Goal: Browse casually

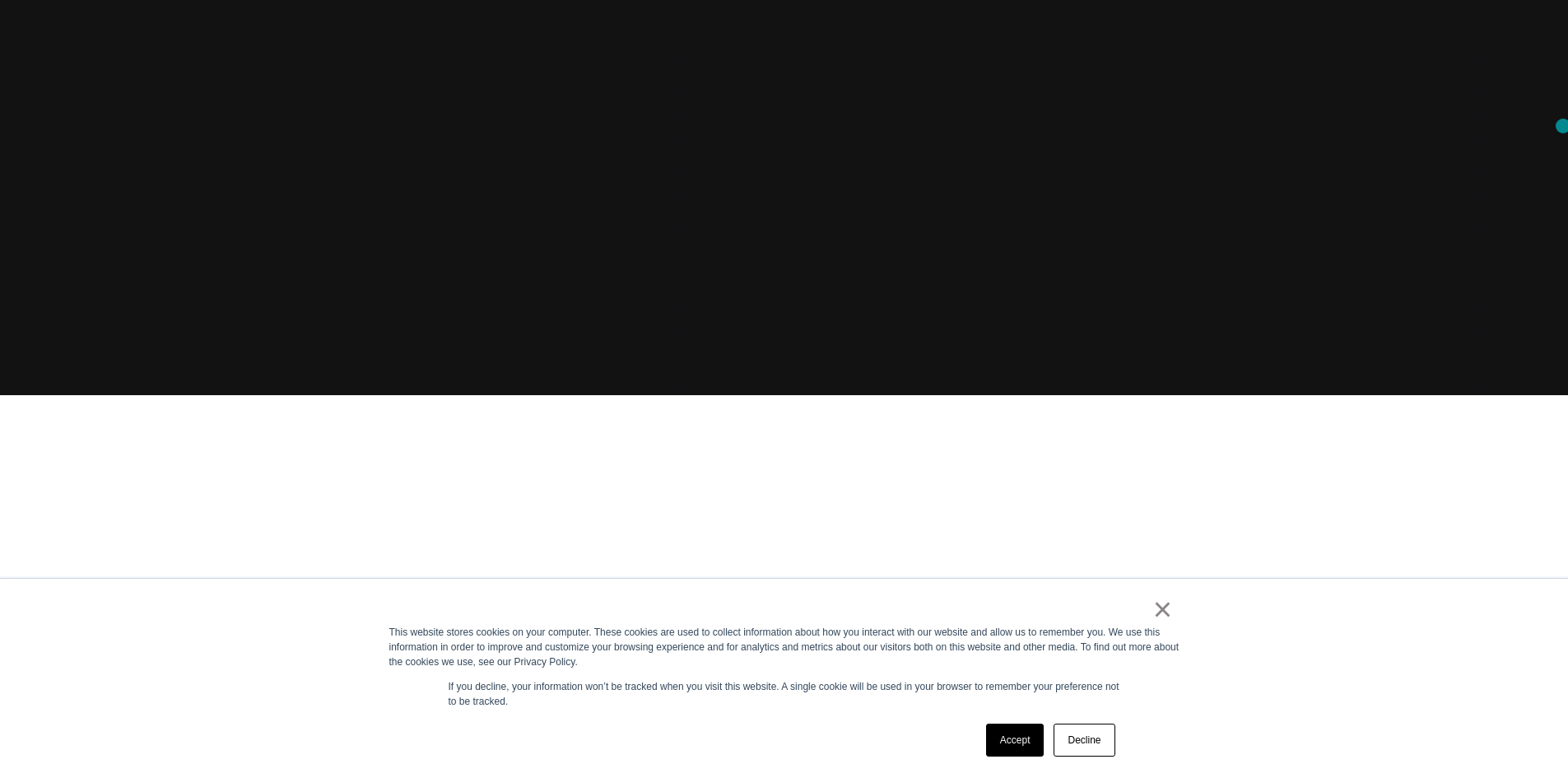
scroll to position [444, 0]
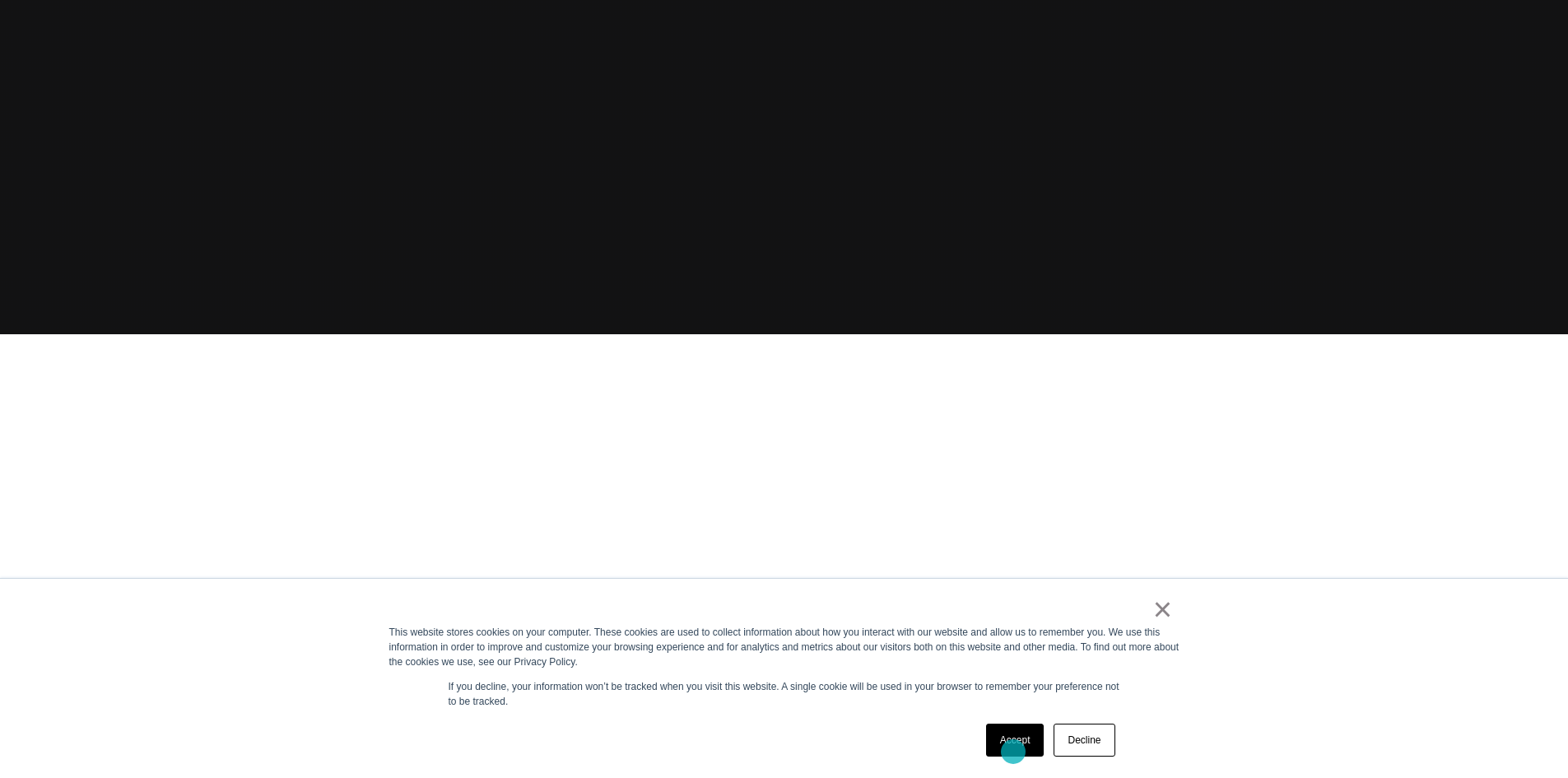
click at [1013, 751] on link "Accept" at bounding box center [1015, 740] width 59 height 33
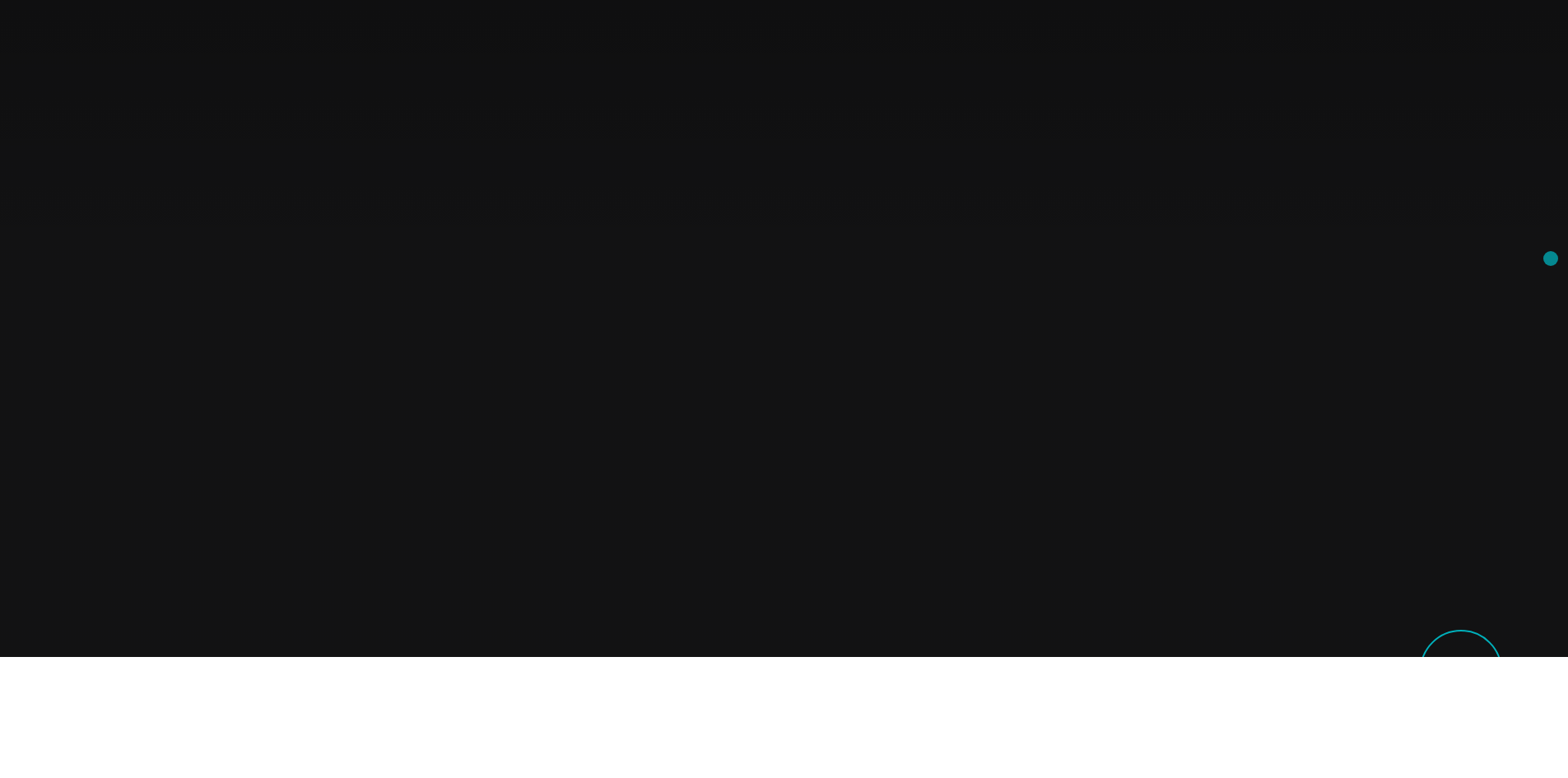
scroll to position [0, 0]
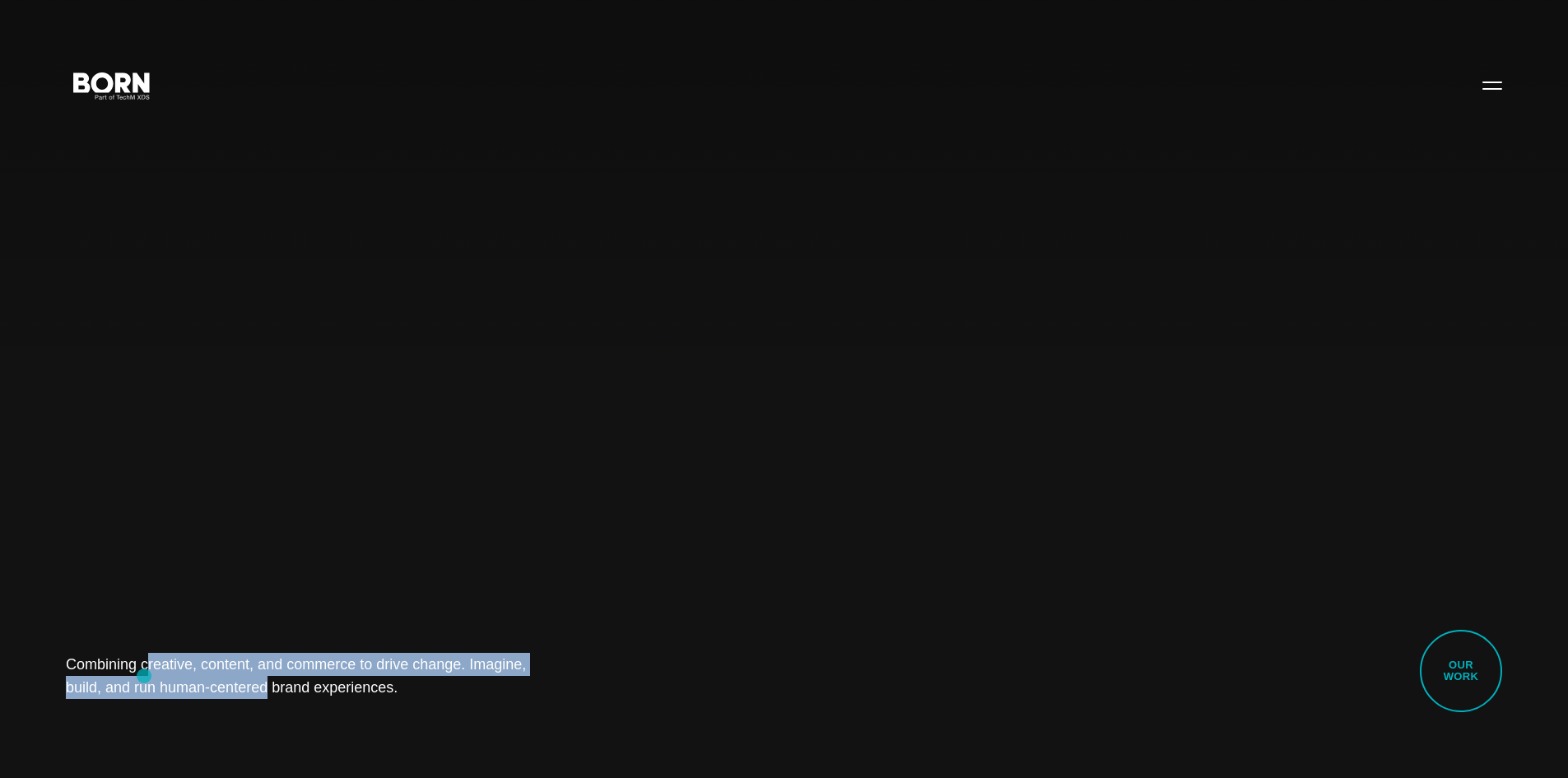
drag, startPoint x: 62, startPoint y: 673, endPoint x: 144, endPoint y: 676, distance: 82.1
click at [144, 676] on div "Combining creative, content, and commerce to drive change. Imagine, build, and …" at bounding box center [784, 389] width 1568 height 778
click at [583, 578] on div "Combining creative, content, and commerce to drive change. Imagine, build, and …" at bounding box center [784, 389] width 1568 height 778
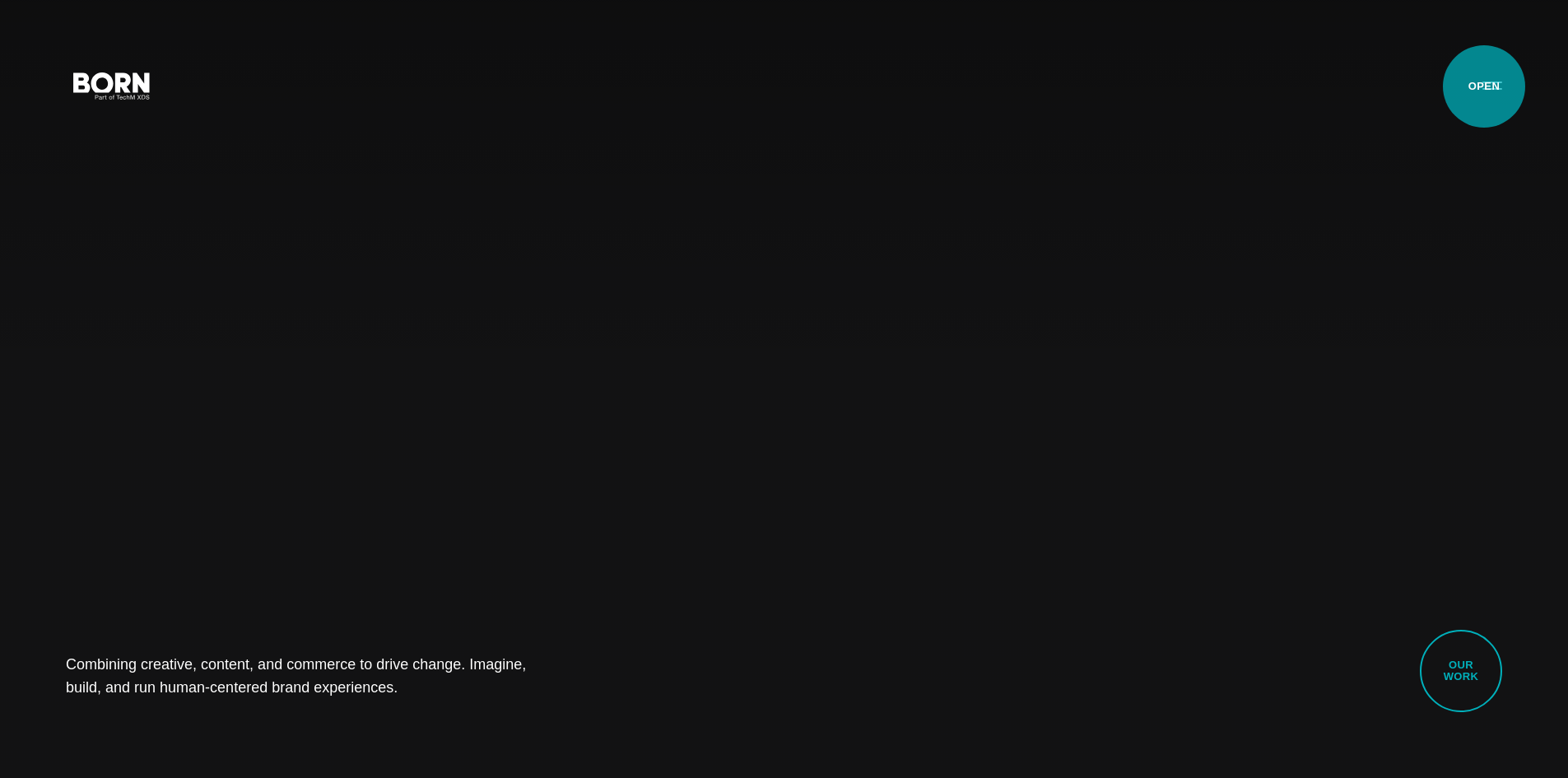
click at [1486, 88] on button "Primary Menu" at bounding box center [1493, 85] width 40 height 34
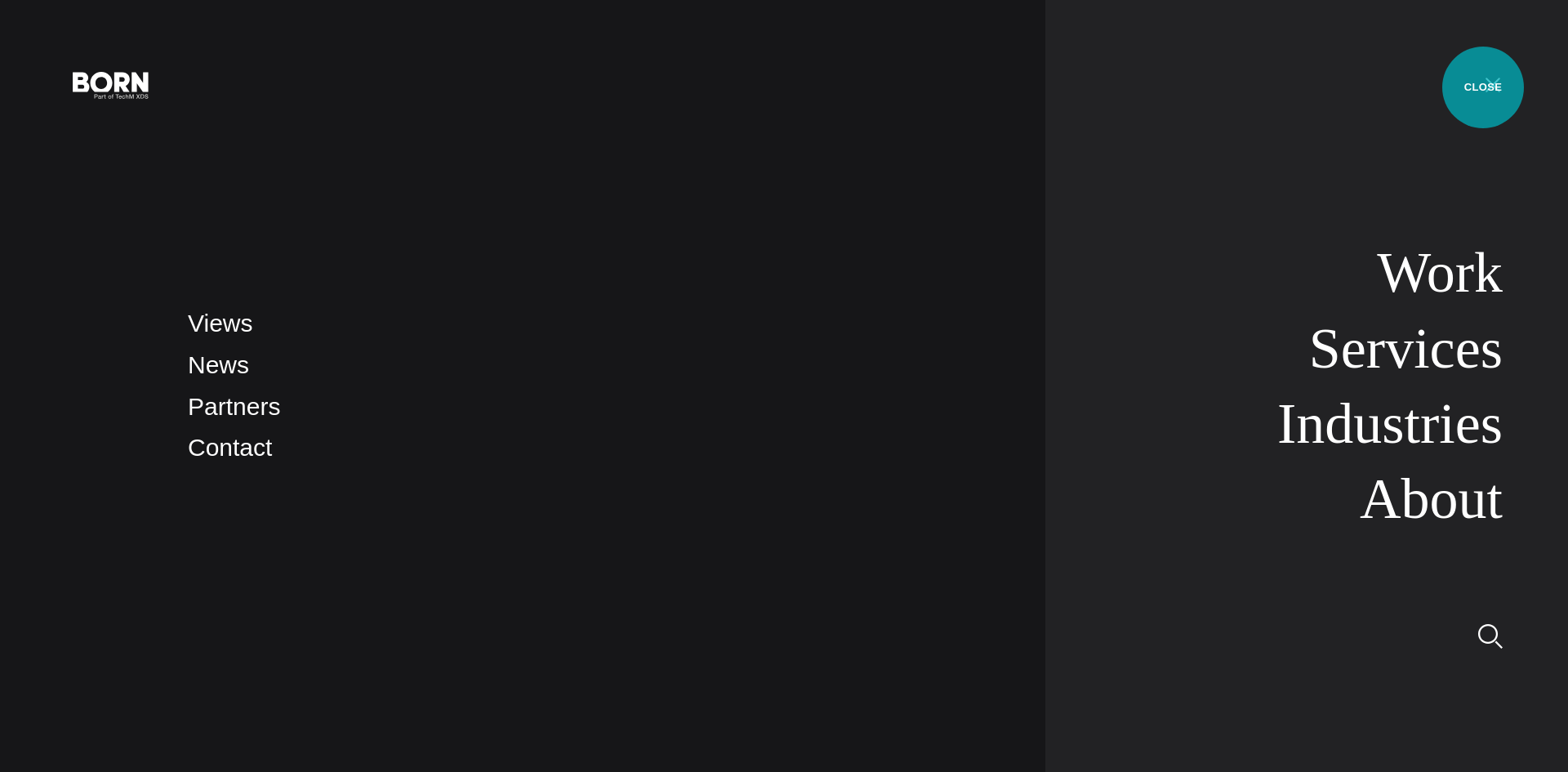
click at [1483, 88] on button "Primary Menu" at bounding box center [1494, 84] width 40 height 34
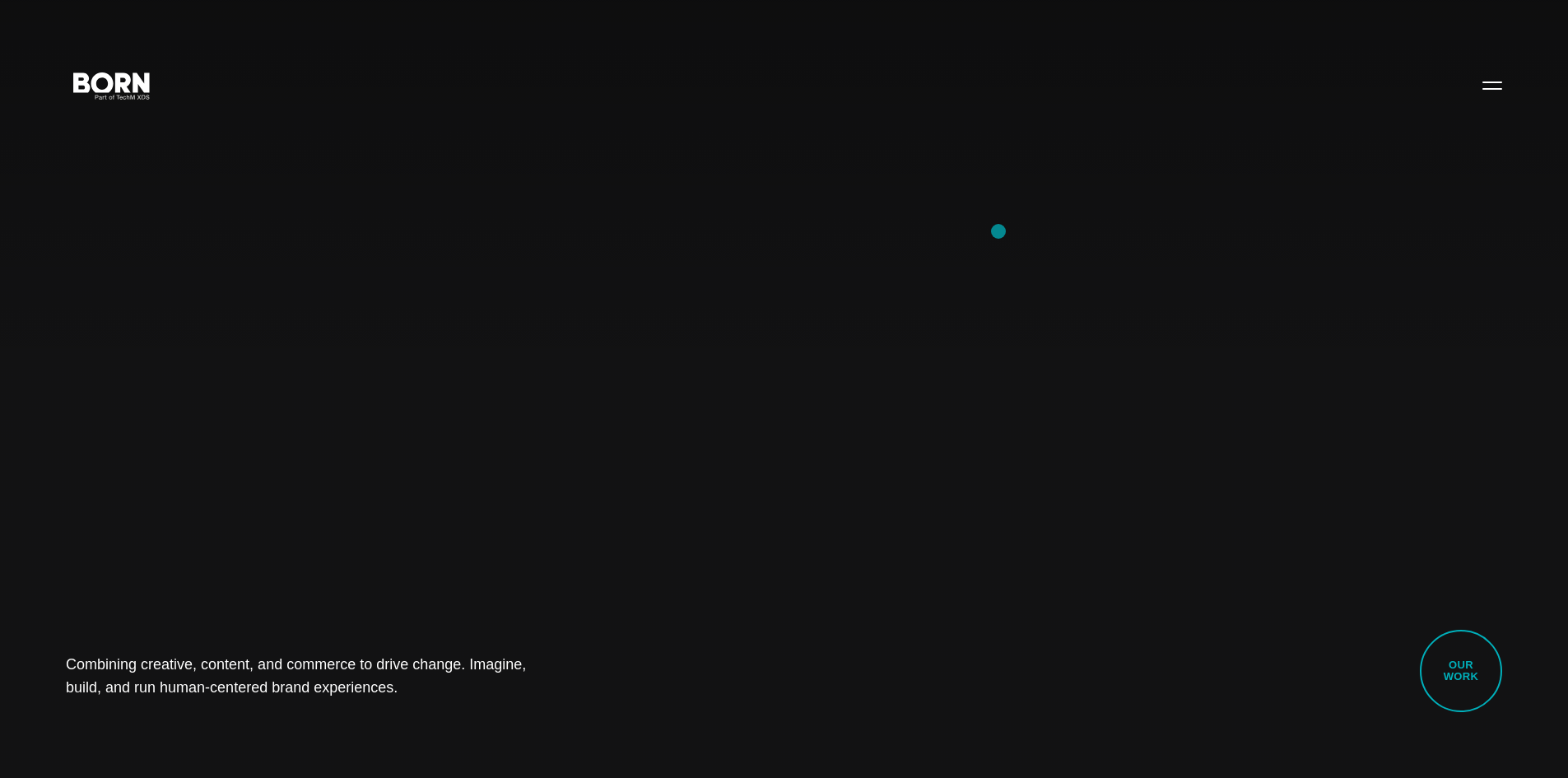
drag, startPoint x: 998, startPoint y: 232, endPoint x: 857, endPoint y: 245, distance: 141.6
click at [857, 245] on div "Combining creative, content, and commerce to drive change. Imagine, build, and …" at bounding box center [784, 389] width 1568 height 778
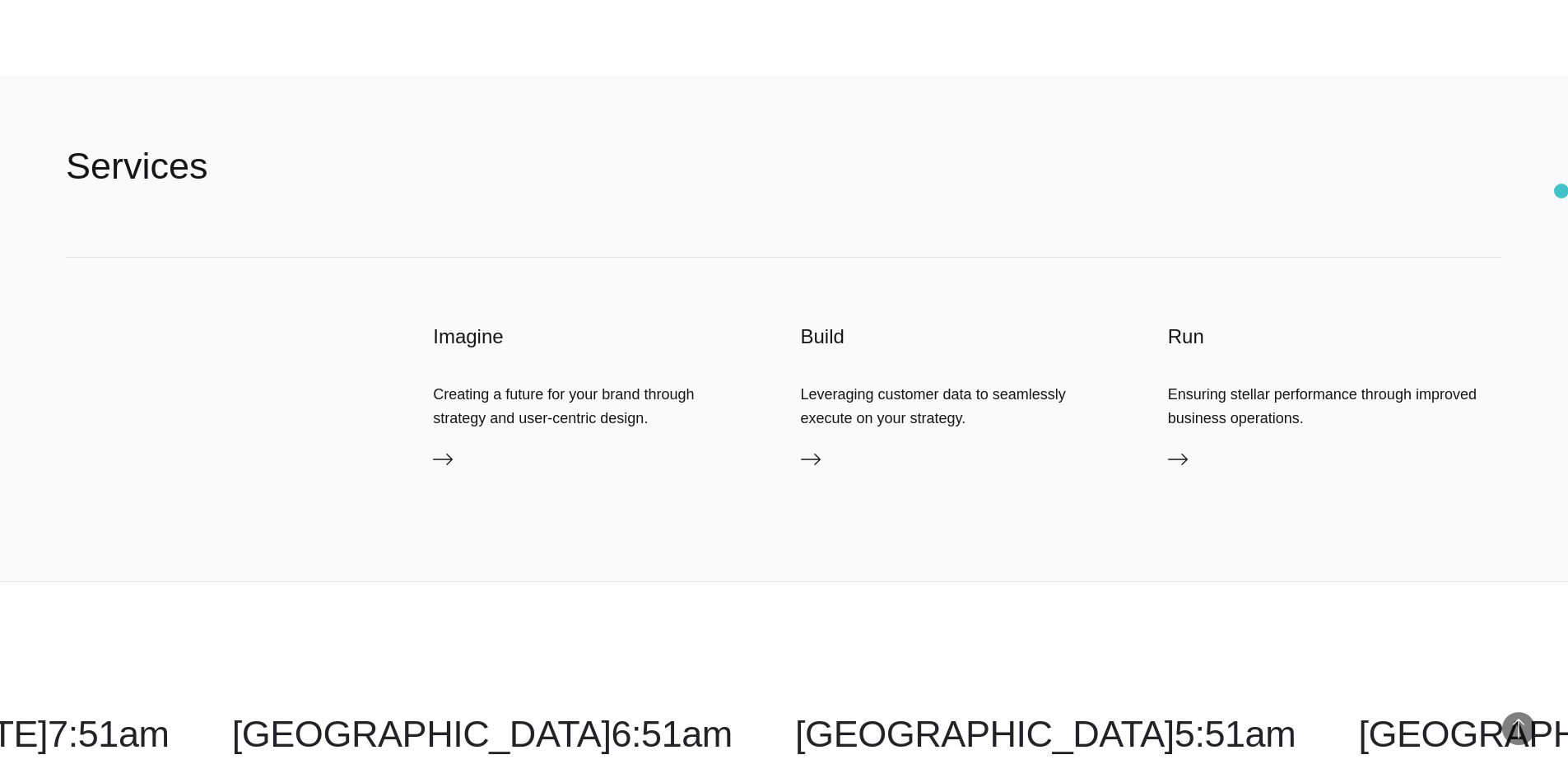
scroll to position [5332, 0]
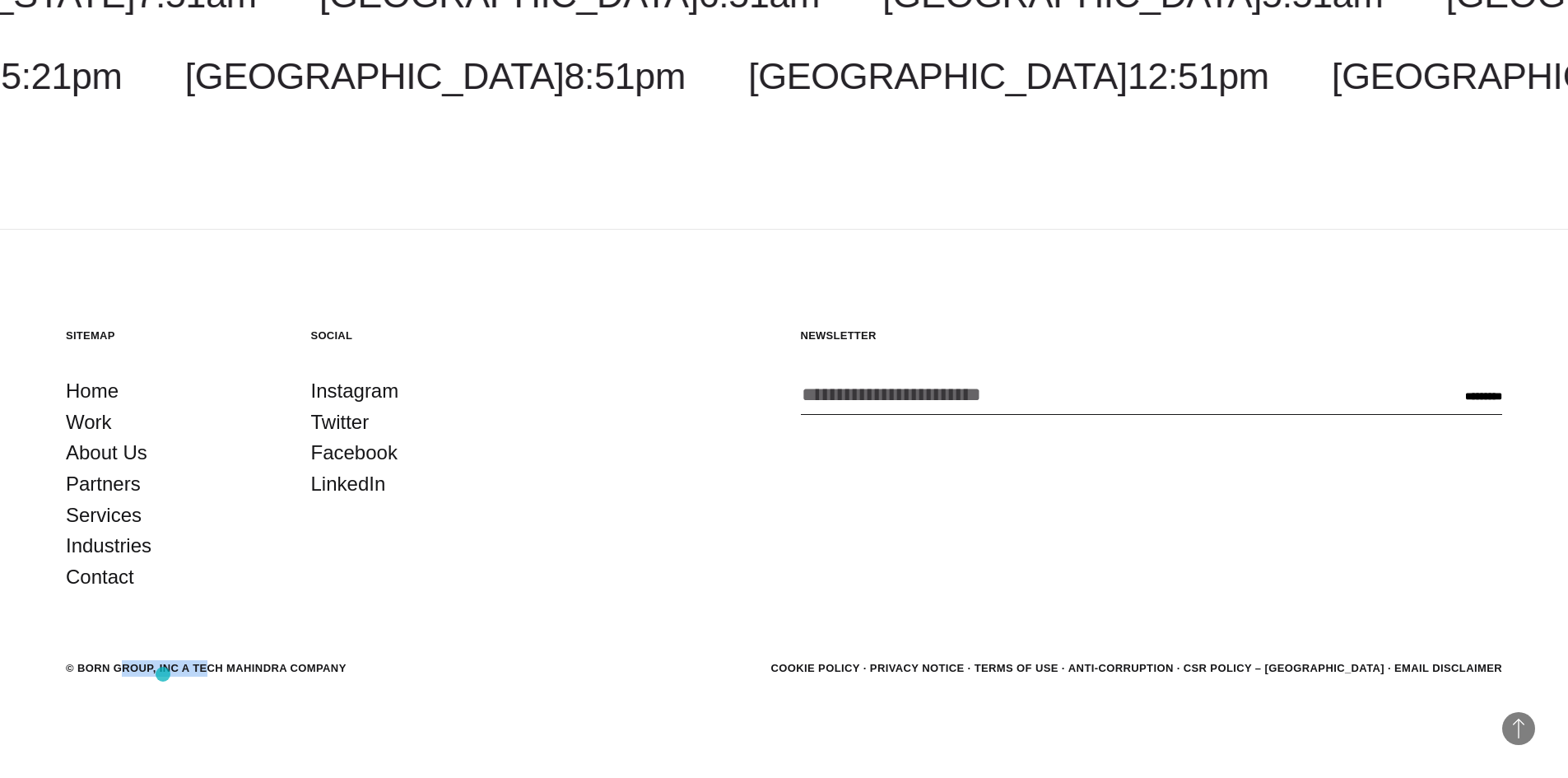
drag, startPoint x: 76, startPoint y: 668, endPoint x: 163, endPoint y: 674, distance: 87.2
click at [163, 674] on div "© BORN GROUP, INC A Tech Mahindra Company" at bounding box center [206, 668] width 281 height 16
click at [166, 674] on div "© BORN GROUP, INC A Tech Mahindra Company" at bounding box center [206, 668] width 281 height 16
drag, startPoint x: 158, startPoint y: 671, endPoint x: 373, endPoint y: 668, distance: 215.0
click at [373, 668] on section "© BORN GROUP, INC A Tech Mahindra Company Cookie Policy Privacy Notice Terms of…" at bounding box center [784, 669] width 1437 height 22
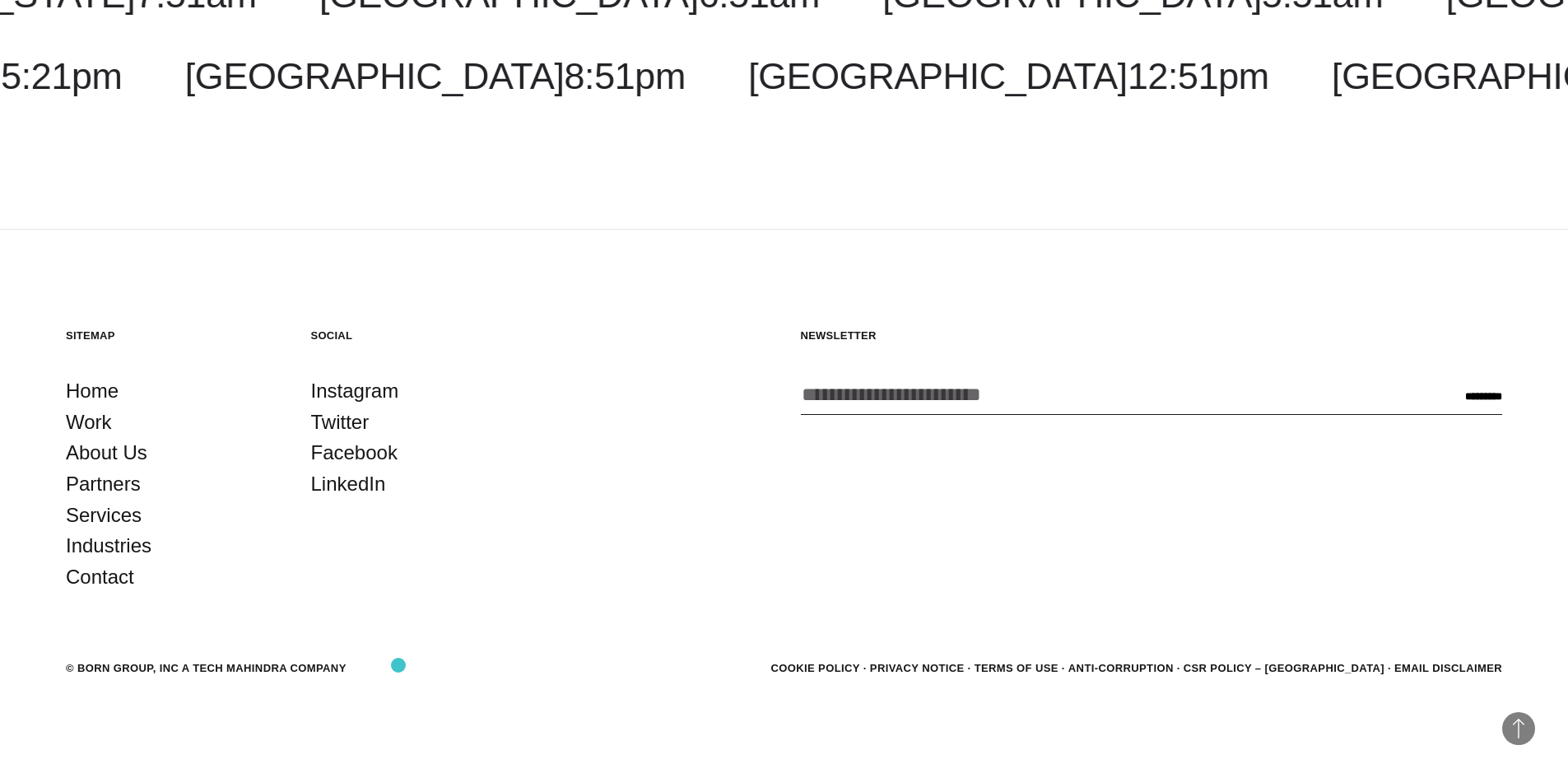
click at [399, 665] on section "© BORN GROUP, INC A Tech Mahindra Company Cookie Policy Privacy Notice Terms of…" at bounding box center [784, 669] width 1437 height 22
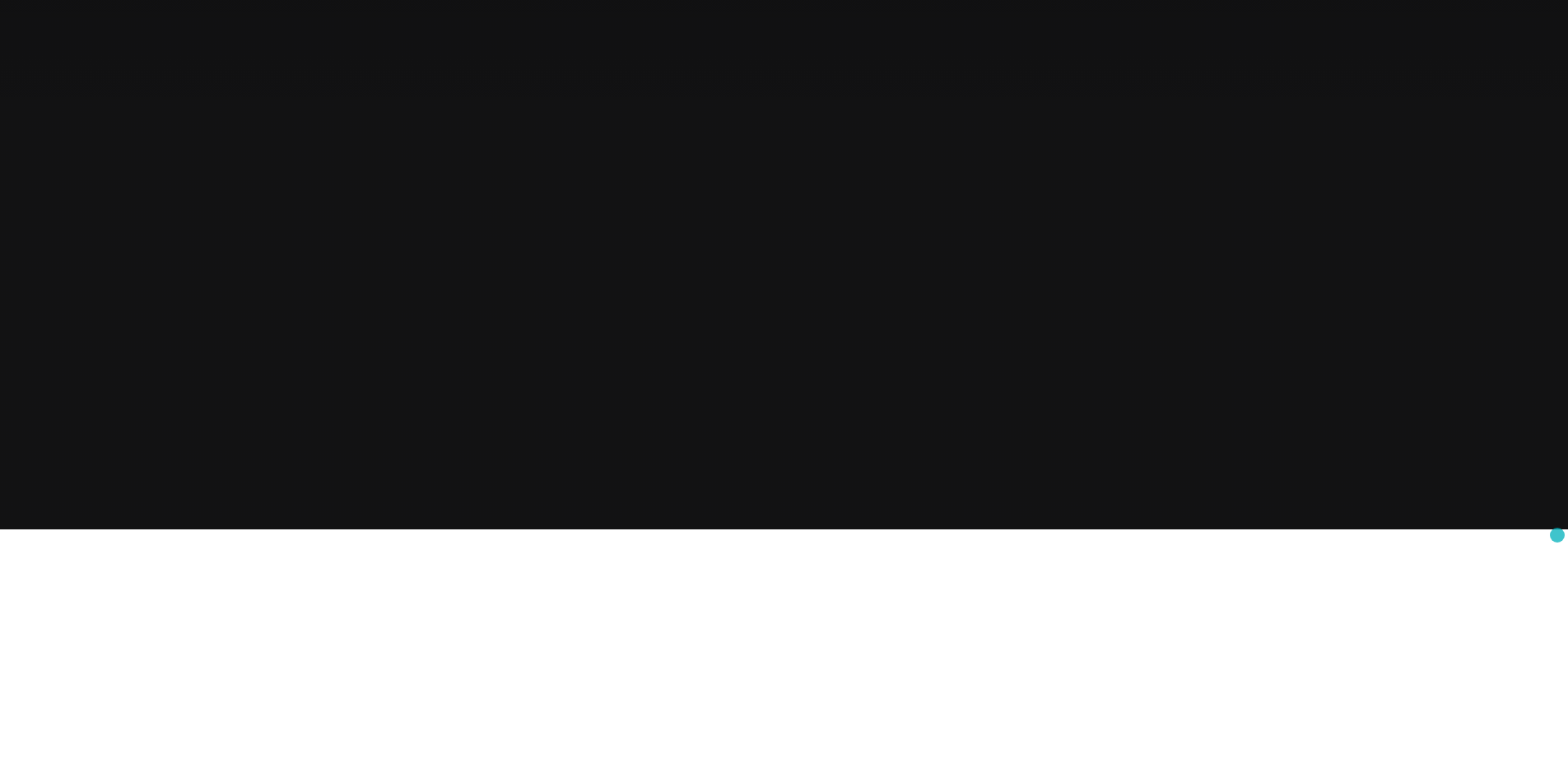
scroll to position [0, 0]
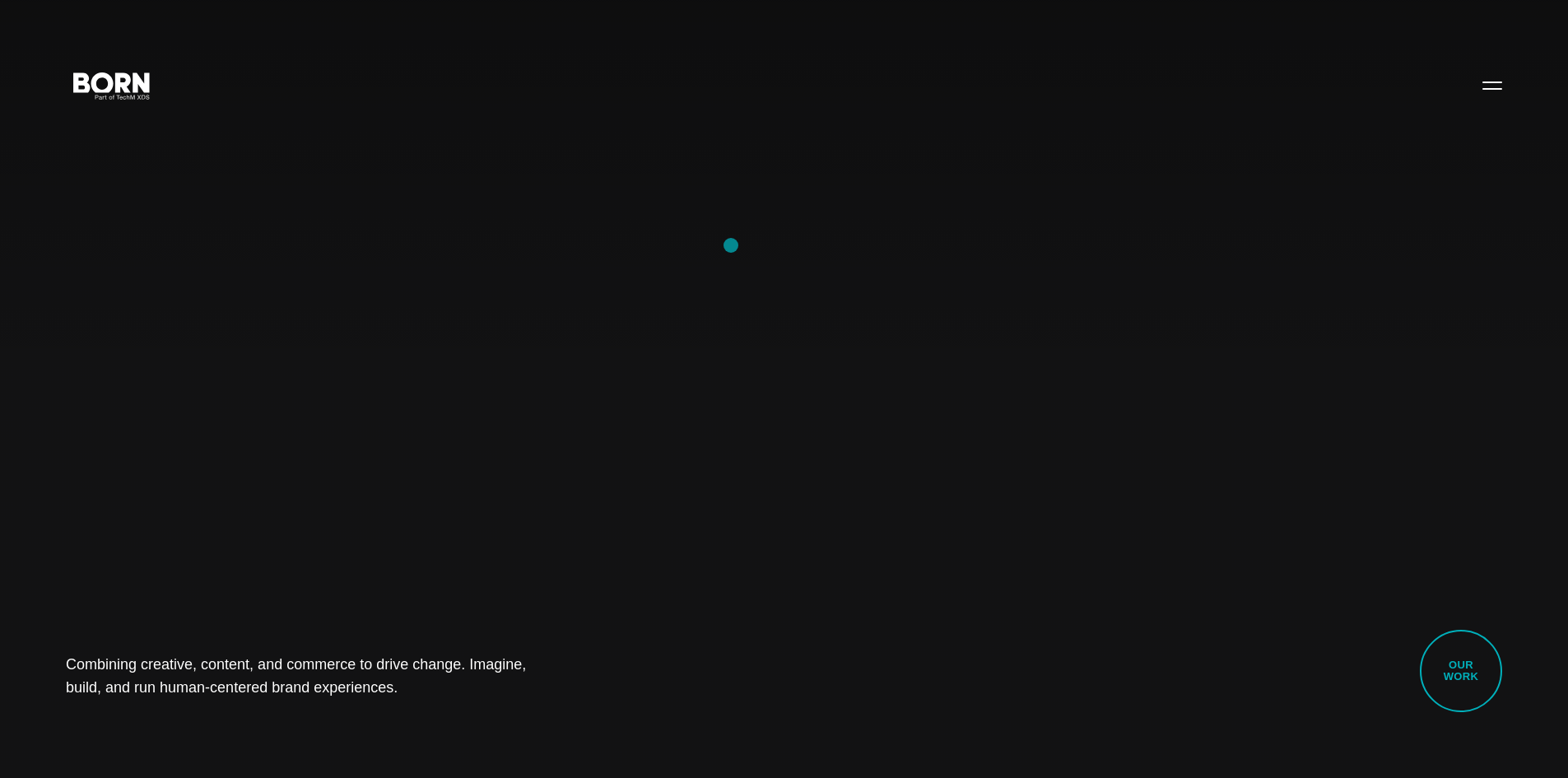
click at [731, 245] on div "Combining creative, content, and commerce to drive change. Imagine, build, and …" at bounding box center [784, 389] width 1568 height 778
click at [207, 30] on div "Combining creative, content, and commerce to drive change. Imagine, build, and …" at bounding box center [784, 389] width 1568 height 778
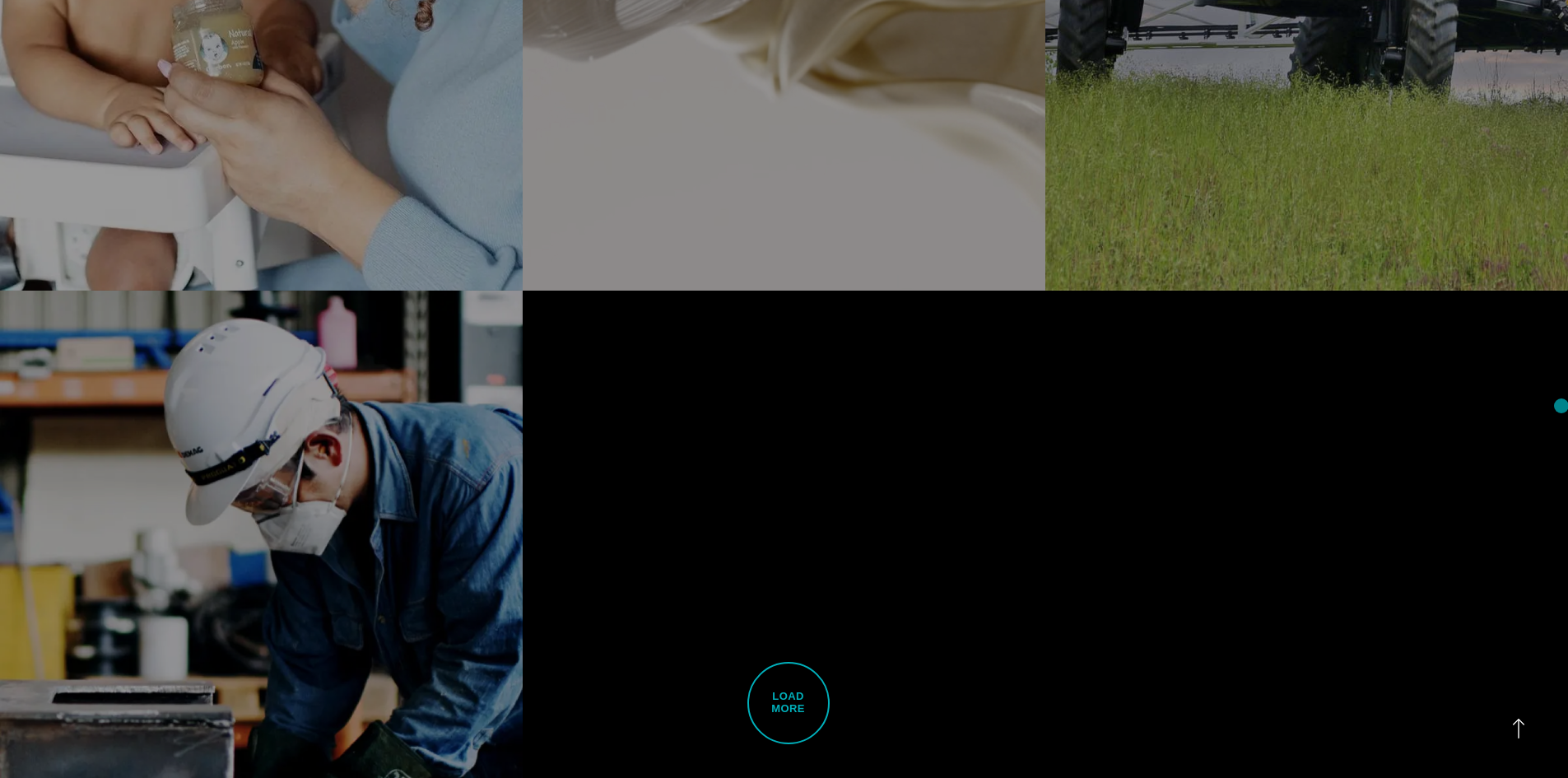
scroll to position [4887, 0]
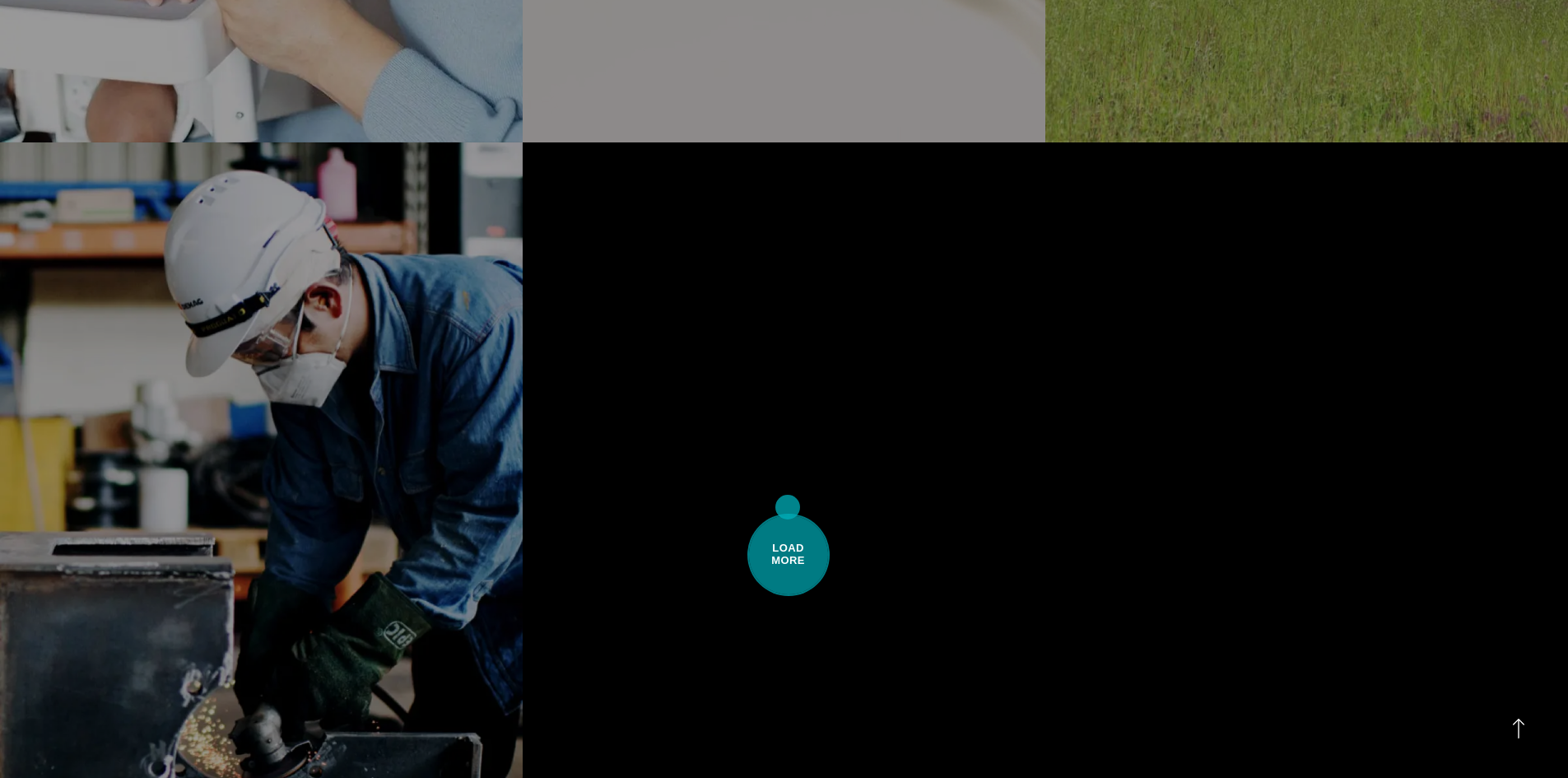
click at [788, 514] on span "Load More" at bounding box center [788, 555] width 83 height 83
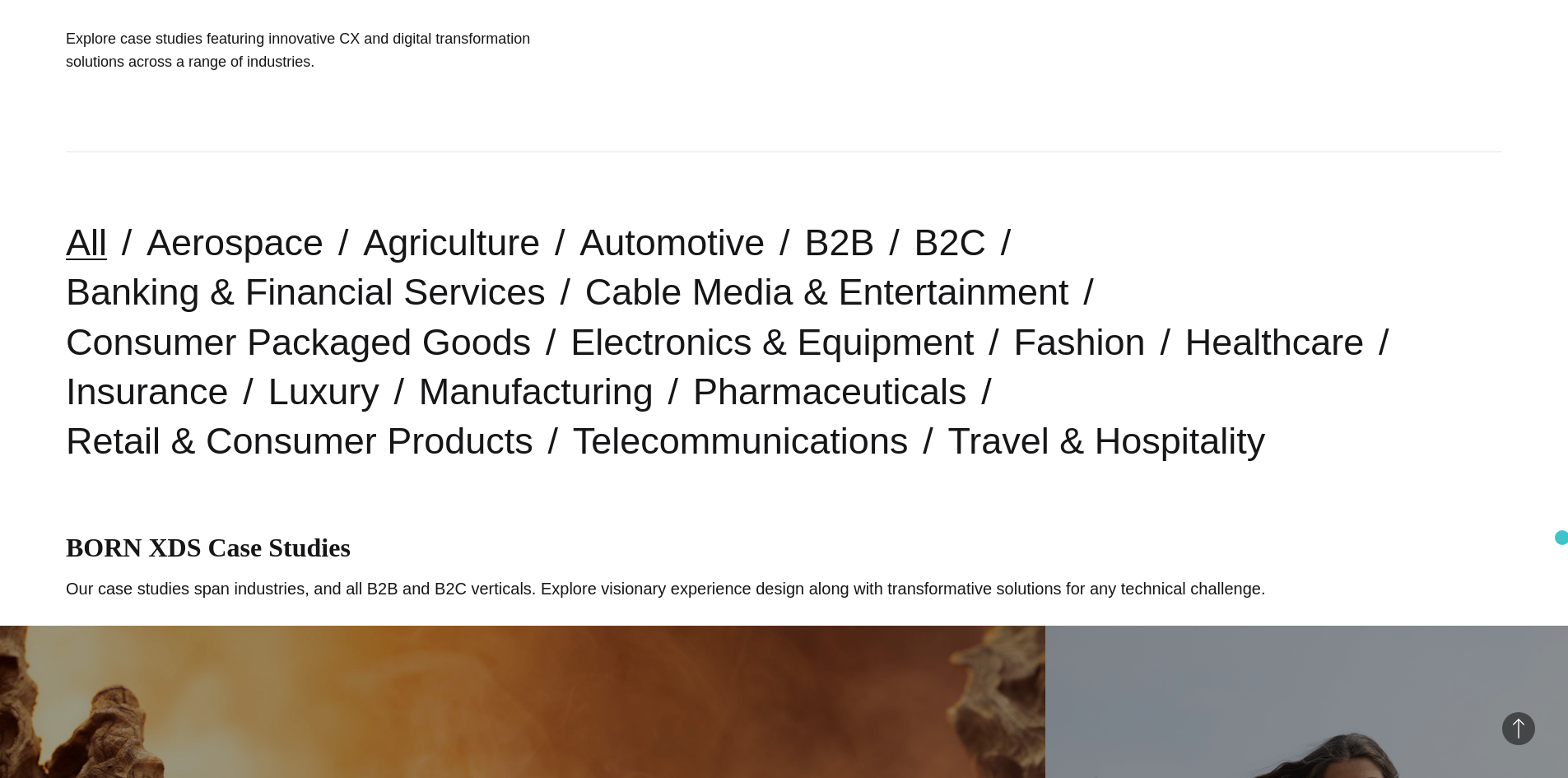
scroll to position [0, 0]
